Goal: Information Seeking & Learning: Learn about a topic

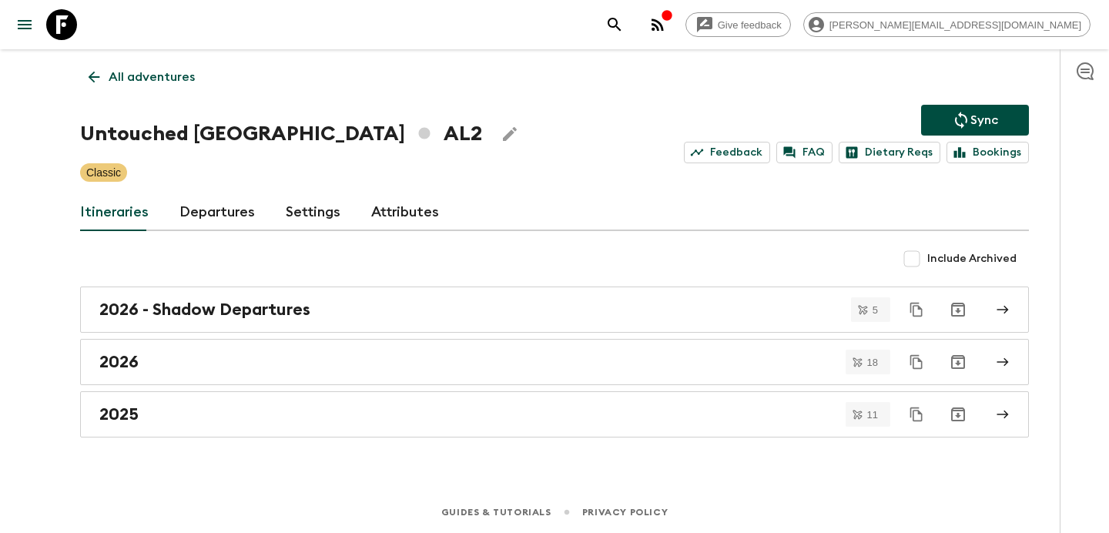
click at [624, 25] on icon "search adventures" at bounding box center [615, 24] width 18 height 18
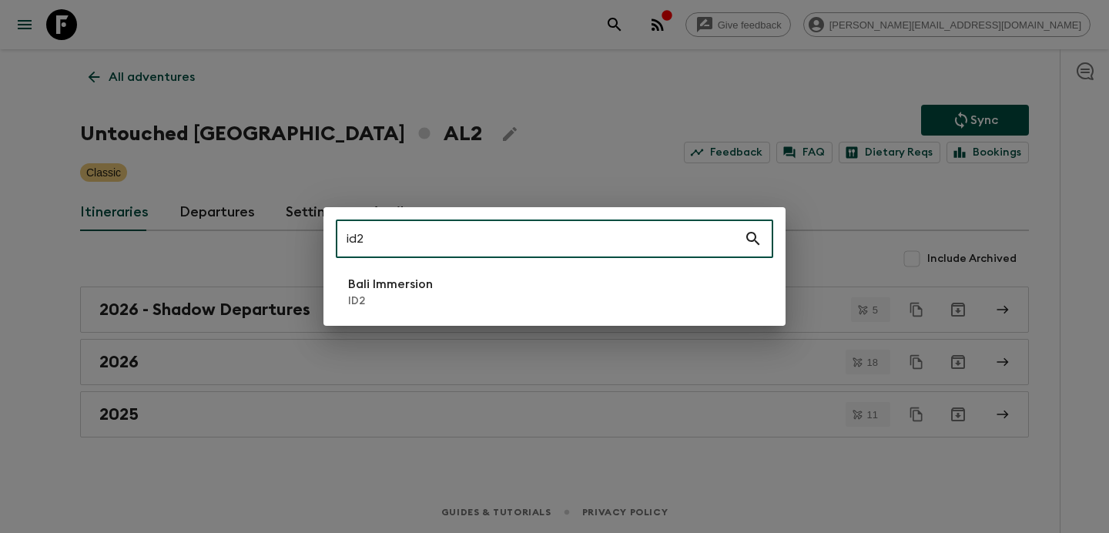
type input "id2"
click at [437, 294] on li "Bali Immersion ID2" at bounding box center [555, 291] width 438 height 43
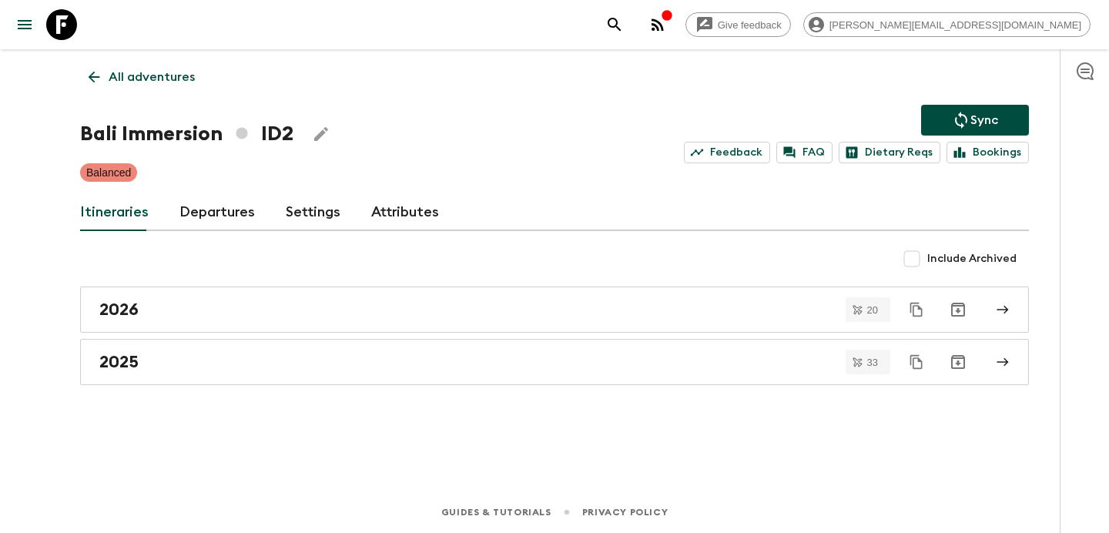
click at [667, 26] on icon "button" at bounding box center [658, 24] width 18 height 18
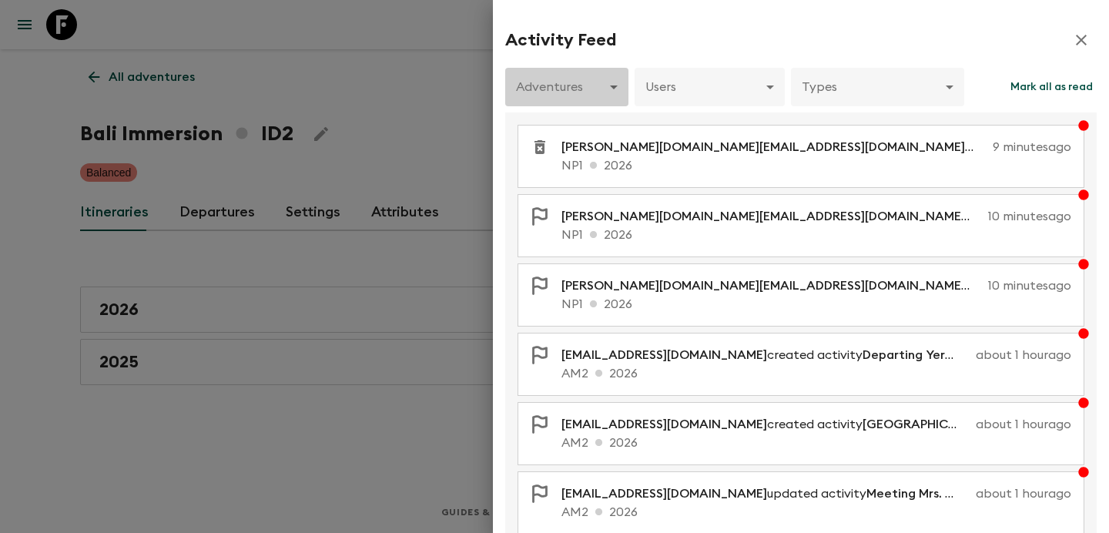
click at [602, 80] on body "Give feedback [PERSON_NAME][EMAIL_ADDRESS][DOMAIN_NAME] All adventures Bali Imm…" at bounding box center [554, 266] width 1109 height 533
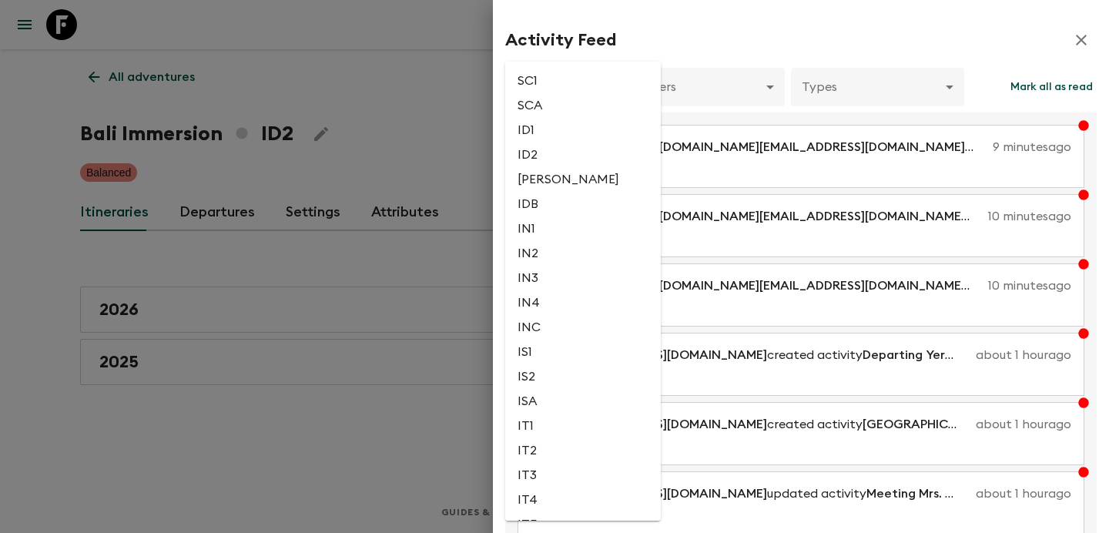
scroll to position [1656, 0]
click at [545, 186] on li "ID2" at bounding box center [583, 174] width 156 height 25
type input "60f0ace7-9489-4ead-9f91-e59982213877"
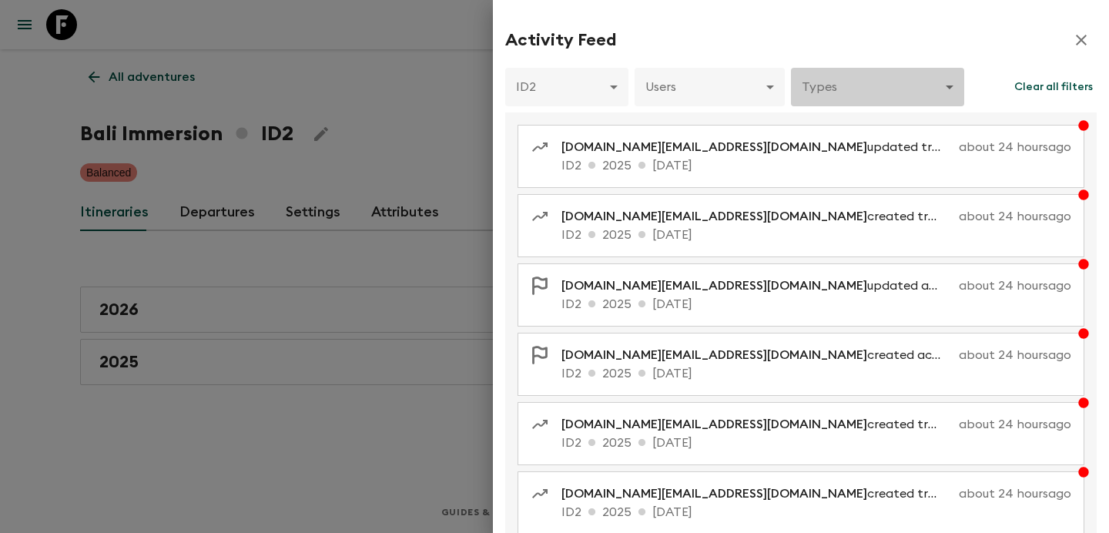
click at [837, 89] on body "Give feedback [PERSON_NAME][EMAIL_ADDRESS][DOMAIN_NAME] All adventures Bali Imm…" at bounding box center [554, 266] width 1109 height 533
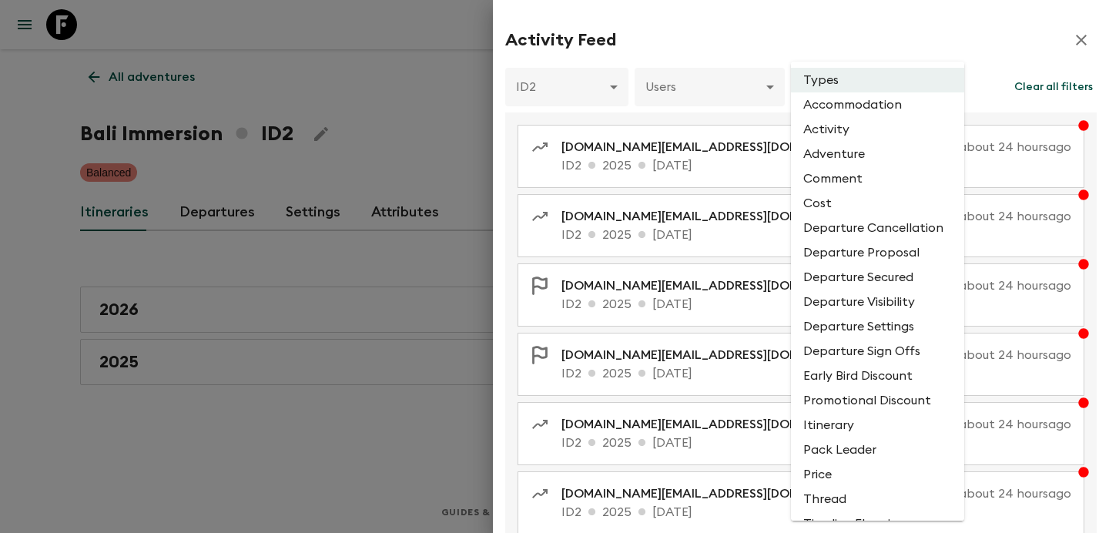
click at [827, 200] on li "Cost" at bounding box center [877, 203] width 173 height 25
type input "COST"
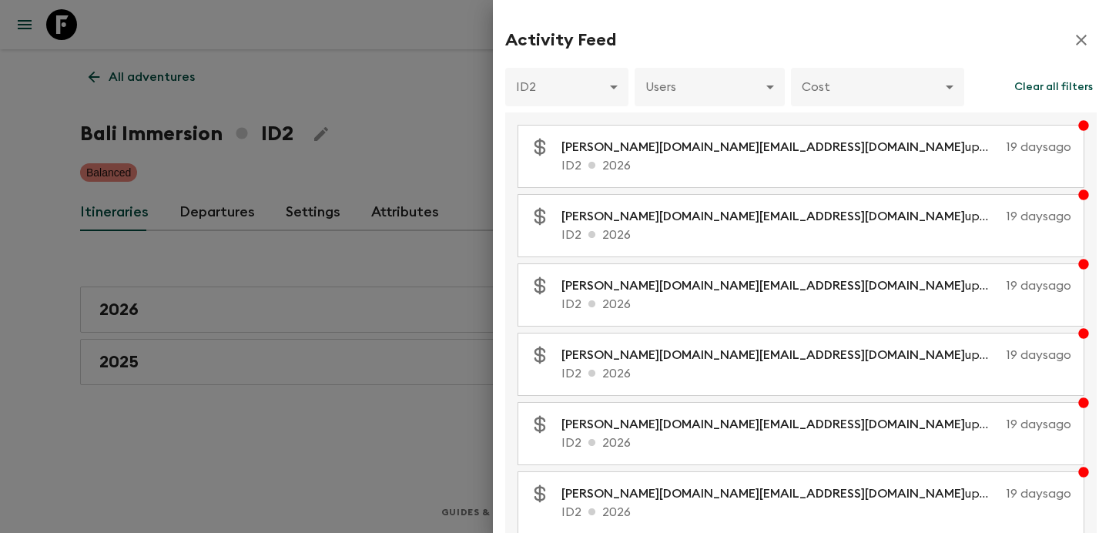
click at [341, 216] on div at bounding box center [554, 266] width 1109 height 533
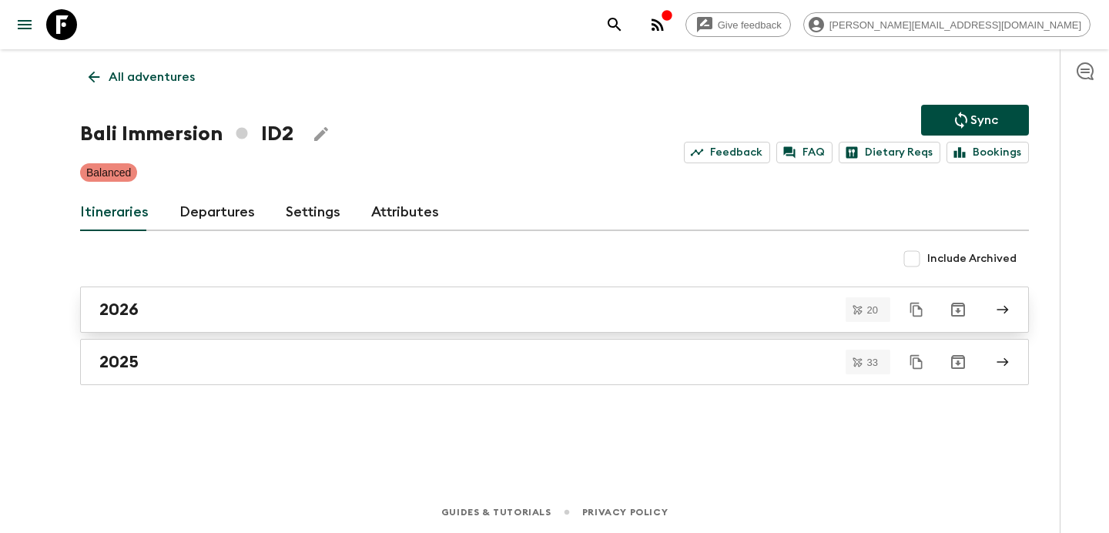
click at [341, 305] on div "2026" at bounding box center [539, 310] width 881 height 20
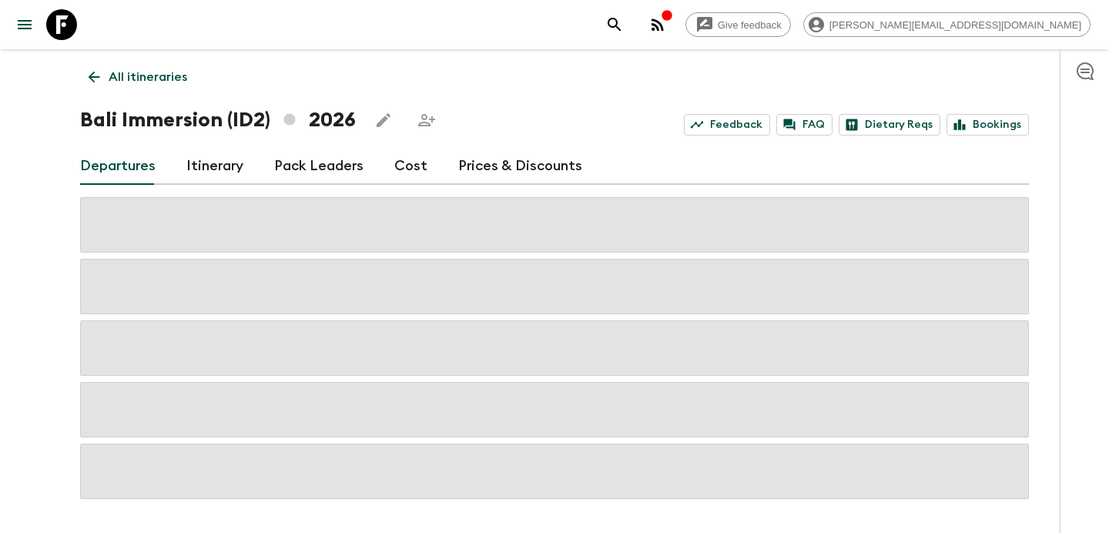
click at [404, 165] on link "Cost" at bounding box center [410, 166] width 33 height 37
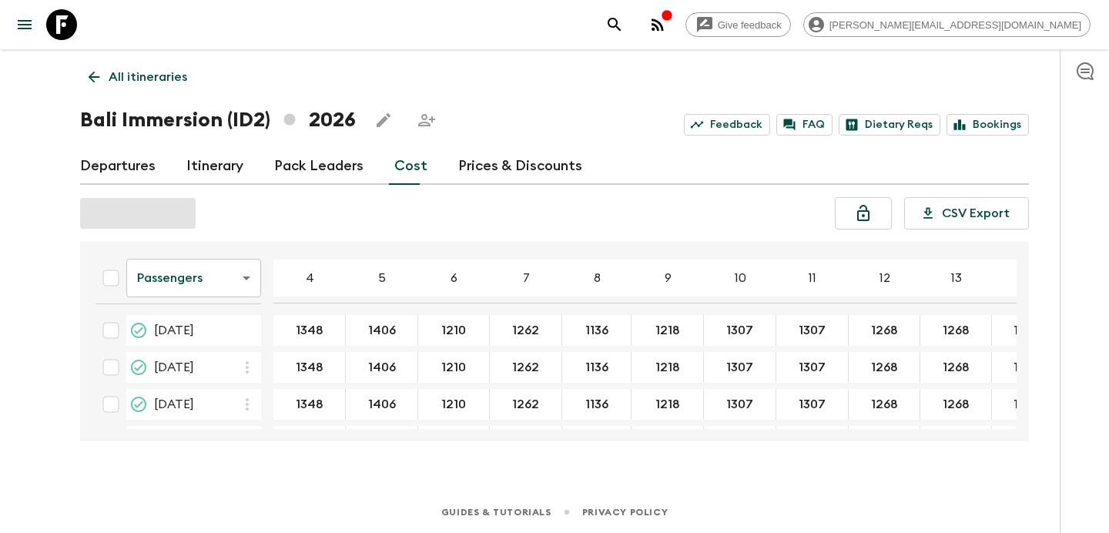
click at [238, 289] on body "Give feedback [PERSON_NAME][EMAIL_ADDRESS][DOMAIN_NAME] All itineraries Bali Im…" at bounding box center [554, 266] width 1109 height 533
click at [230, 348] on li "Extras" at bounding box center [193, 340] width 135 height 25
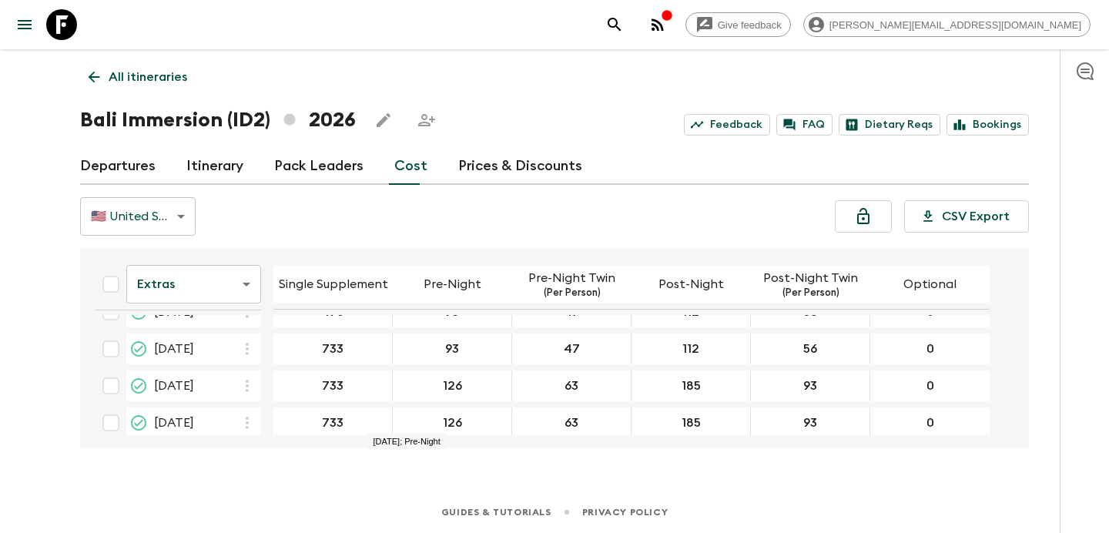
scroll to position [626, 0]
